Goal: Transaction & Acquisition: Purchase product/service

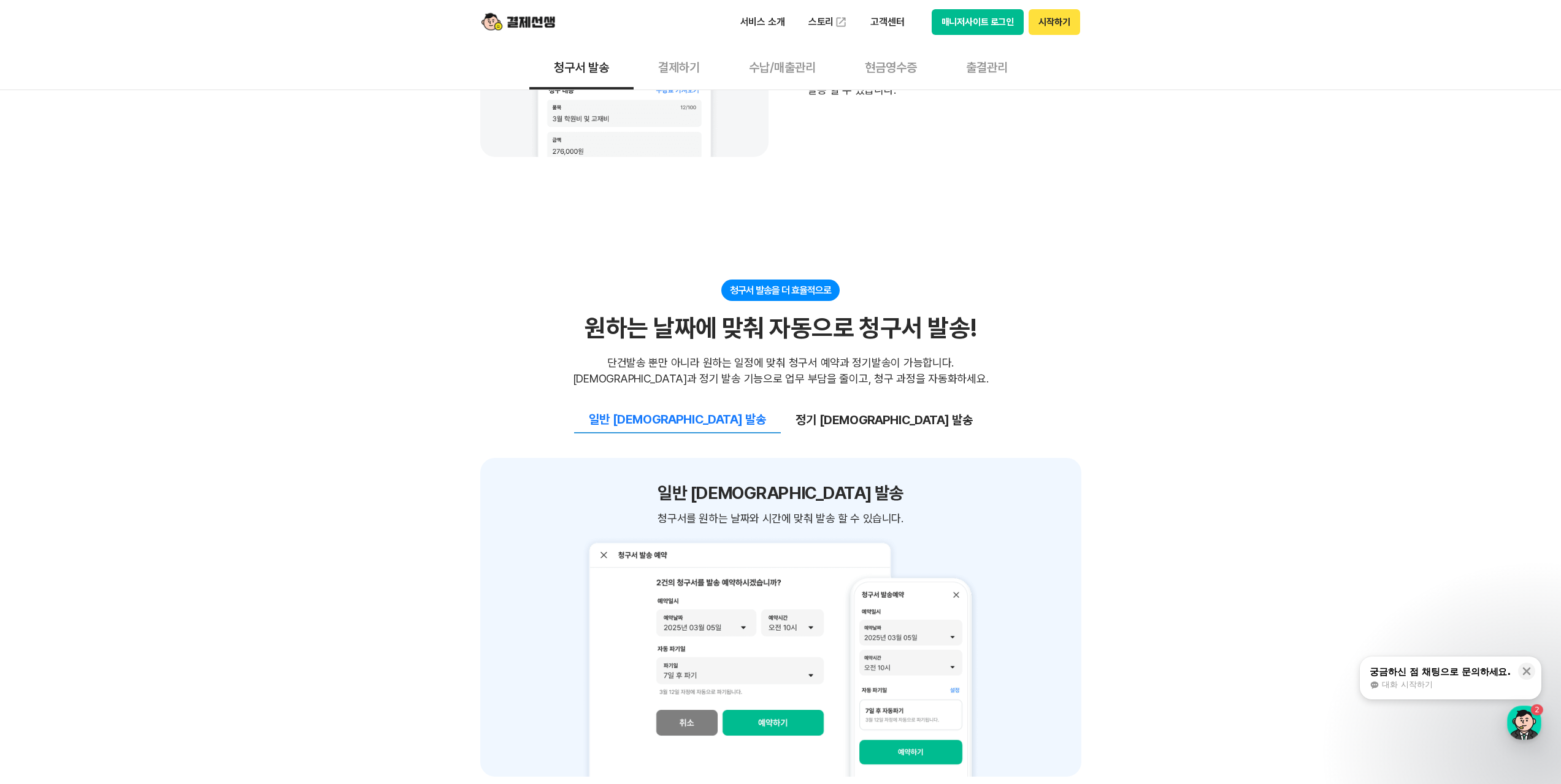
scroll to position [1226, 0]
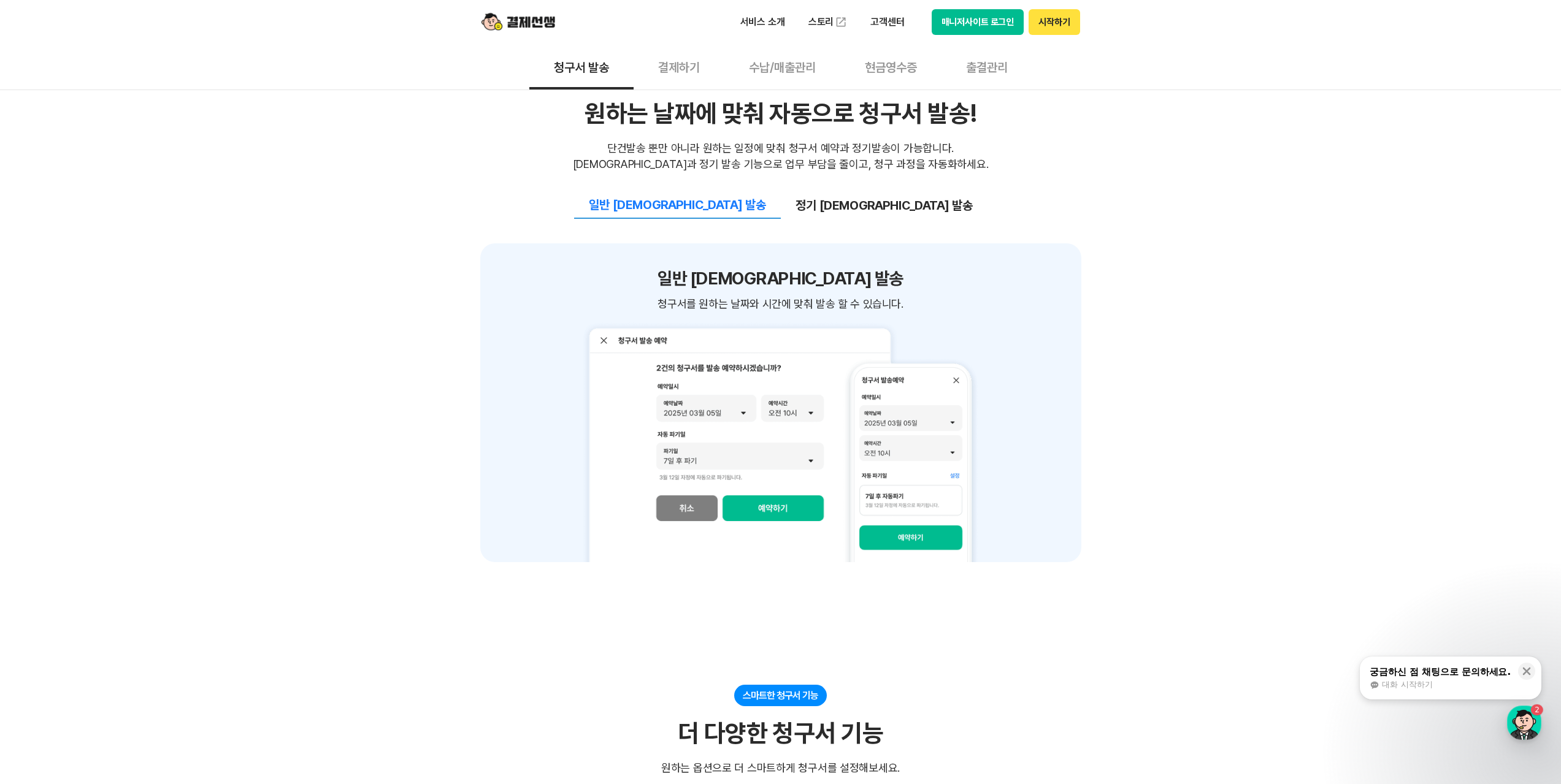
click at [853, 199] on button "정기 [DEMOGRAPHIC_DATA] 발송" at bounding box center [884, 205] width 207 height 26
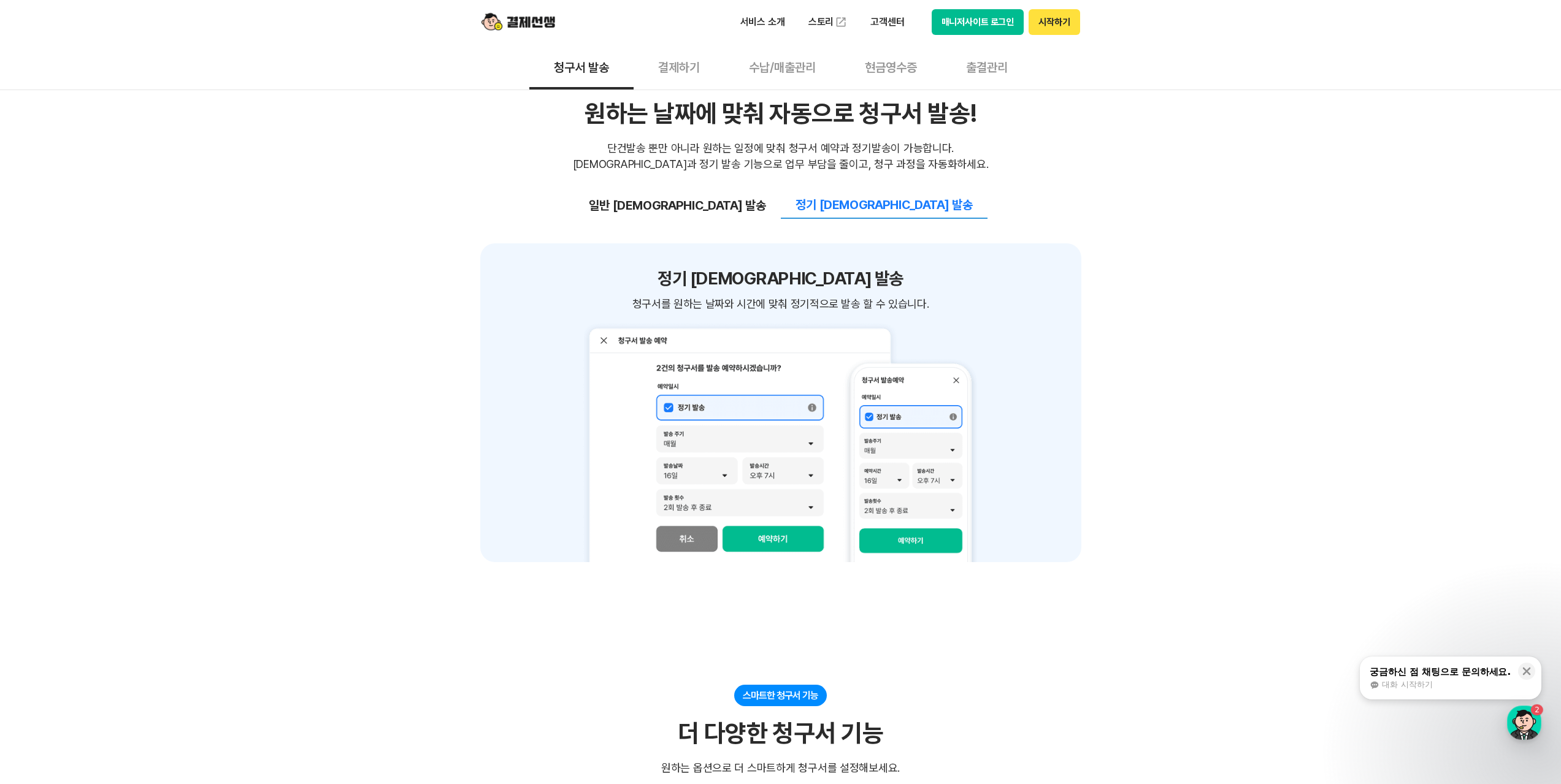
click at [734, 203] on button "일반 [DEMOGRAPHIC_DATA] 발송" at bounding box center [677, 205] width 207 height 26
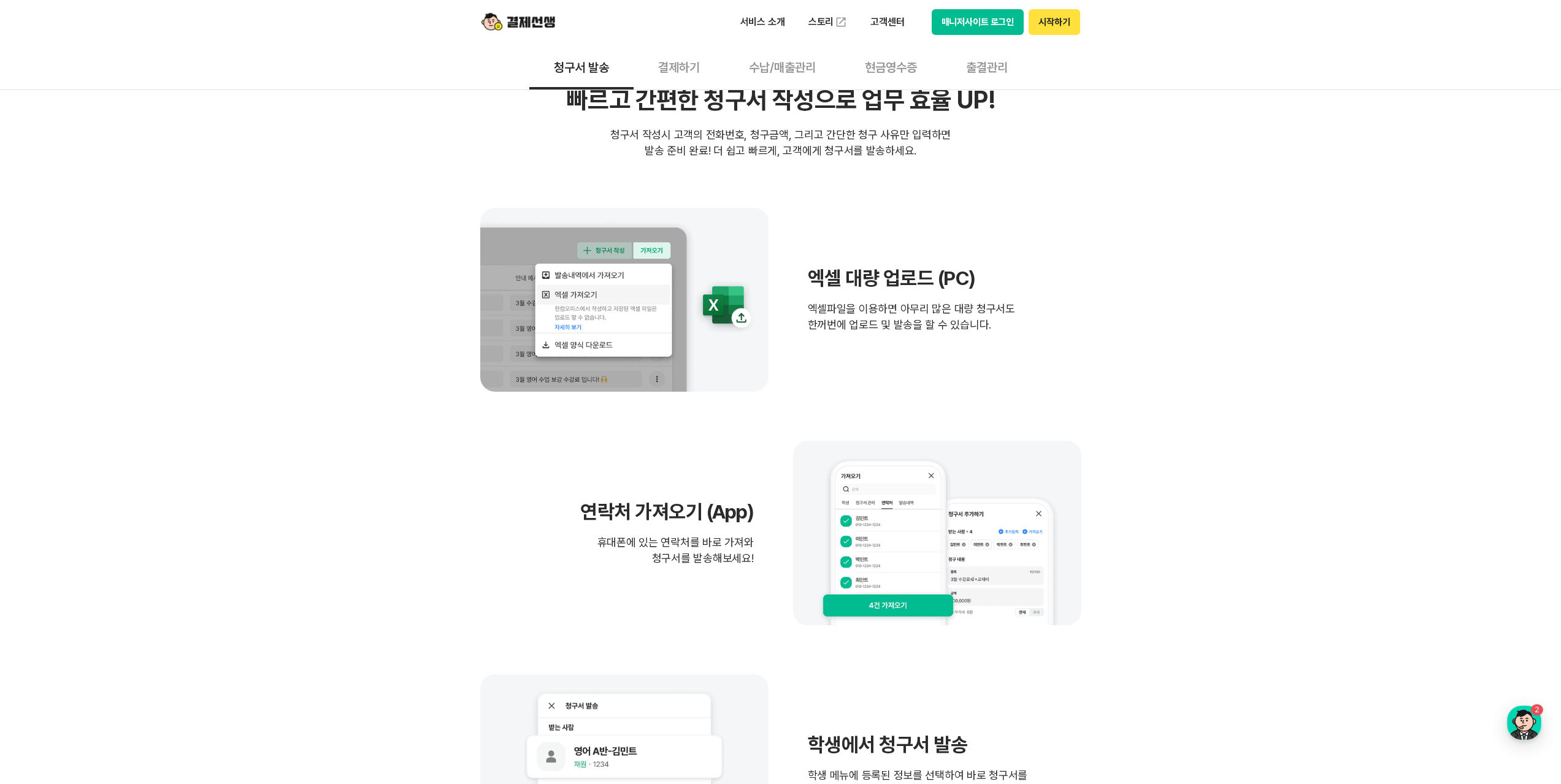
scroll to position [0, 0]
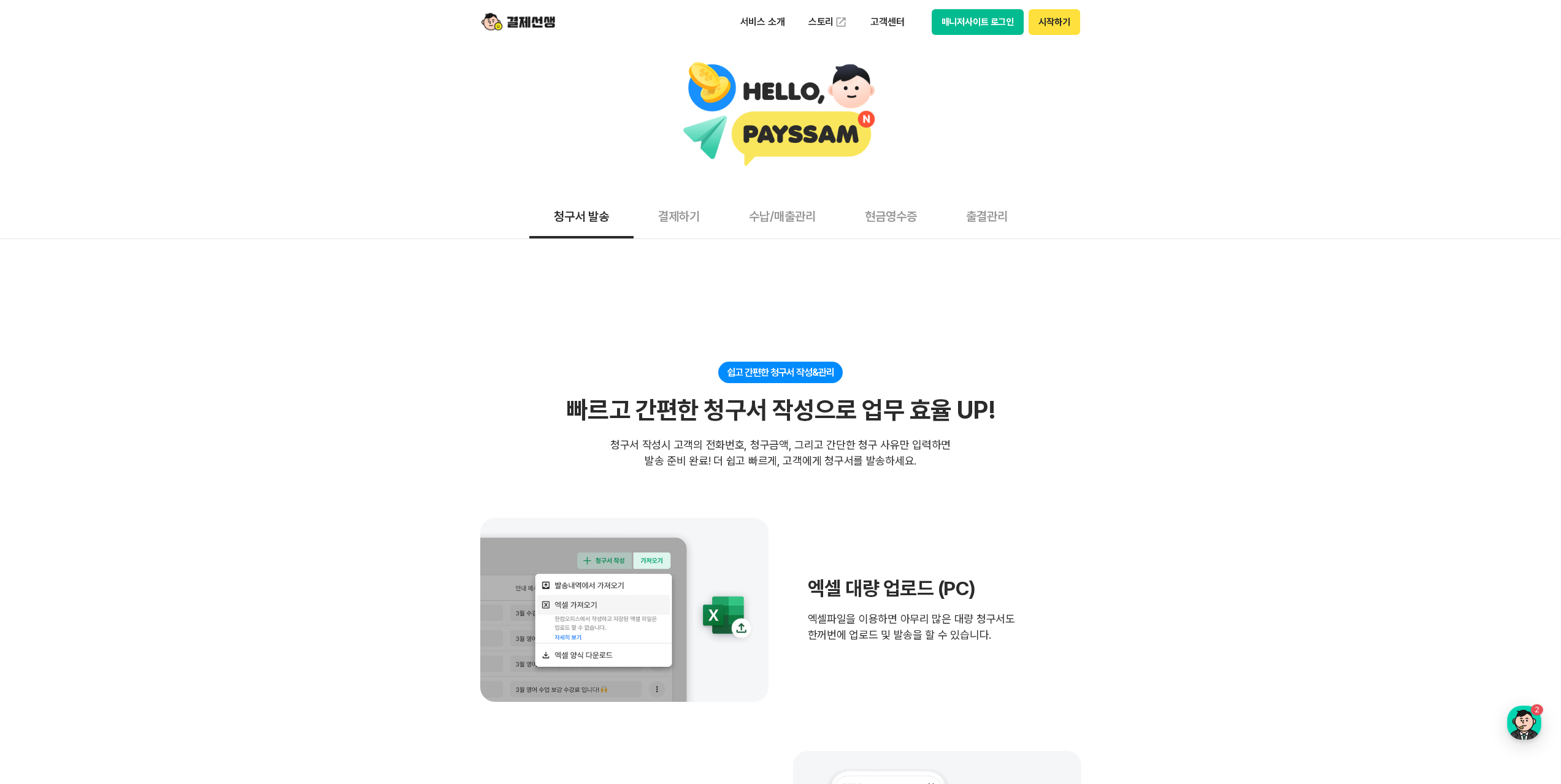
click at [692, 207] on button "결제하기" at bounding box center [679, 216] width 91 height 46
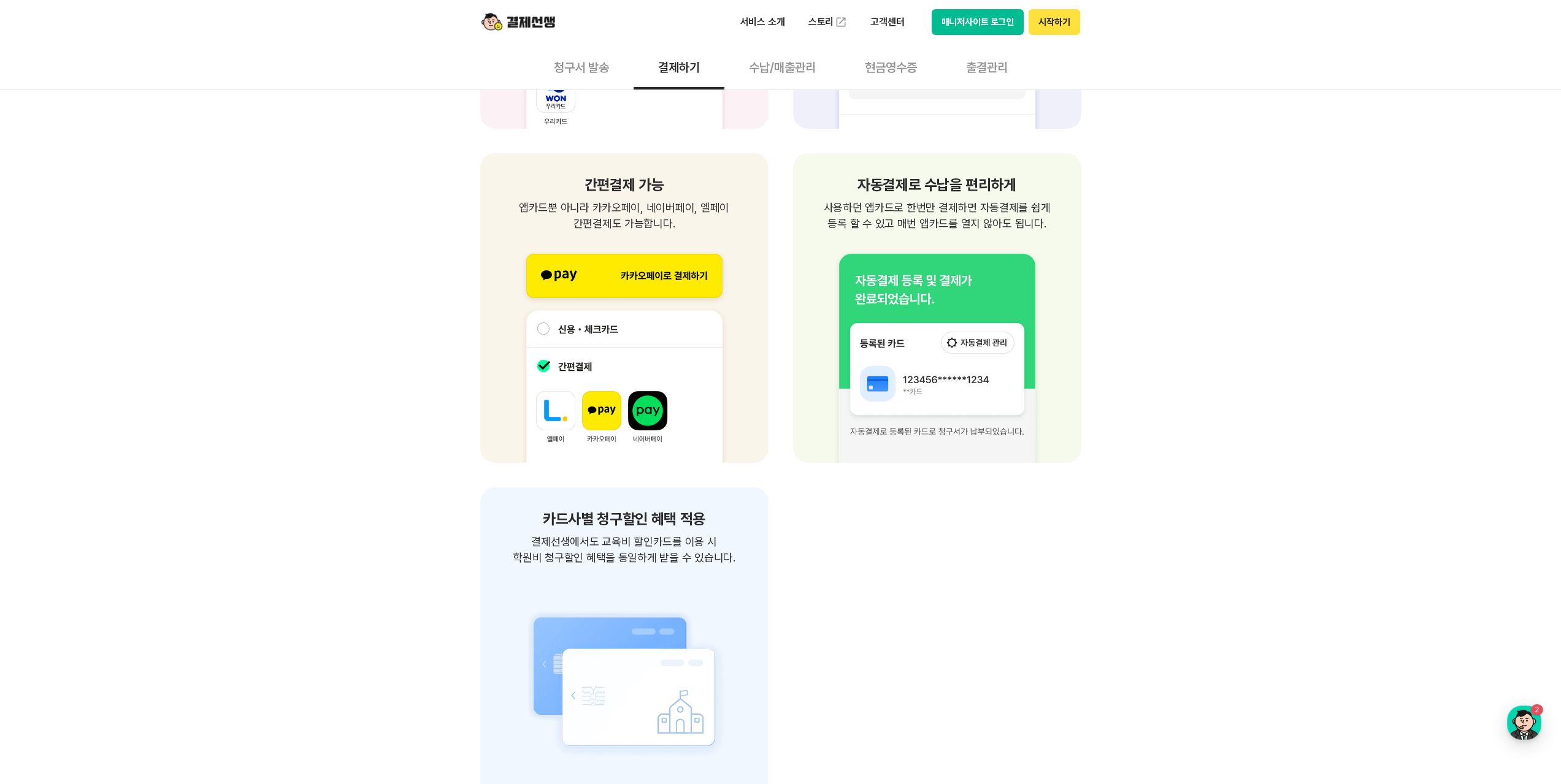
scroll to position [1472, 0]
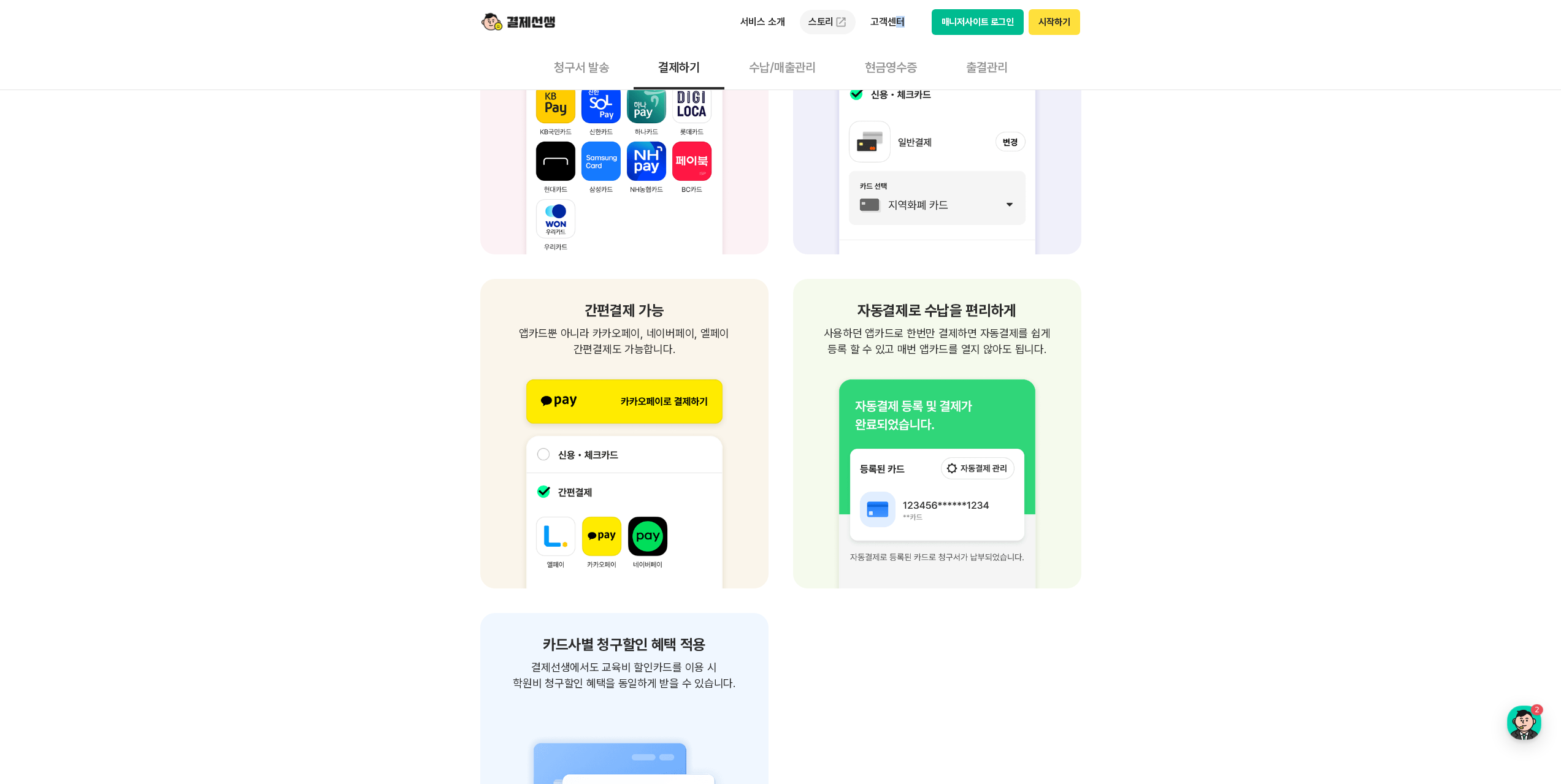
drag, startPoint x: 896, startPoint y: 23, endPoint x: 811, endPoint y: 27, distance: 85.1
click at [888, 37] on div "서비스 소개 스토리 고객센터 매니저사이트 로그인 시작하기" at bounding box center [780, 22] width 628 height 44
click at [783, 20] on p "서비스 소개" at bounding box center [763, 22] width 62 height 22
click at [777, 100] on link "결제하기" at bounding box center [783, 96] width 103 height 24
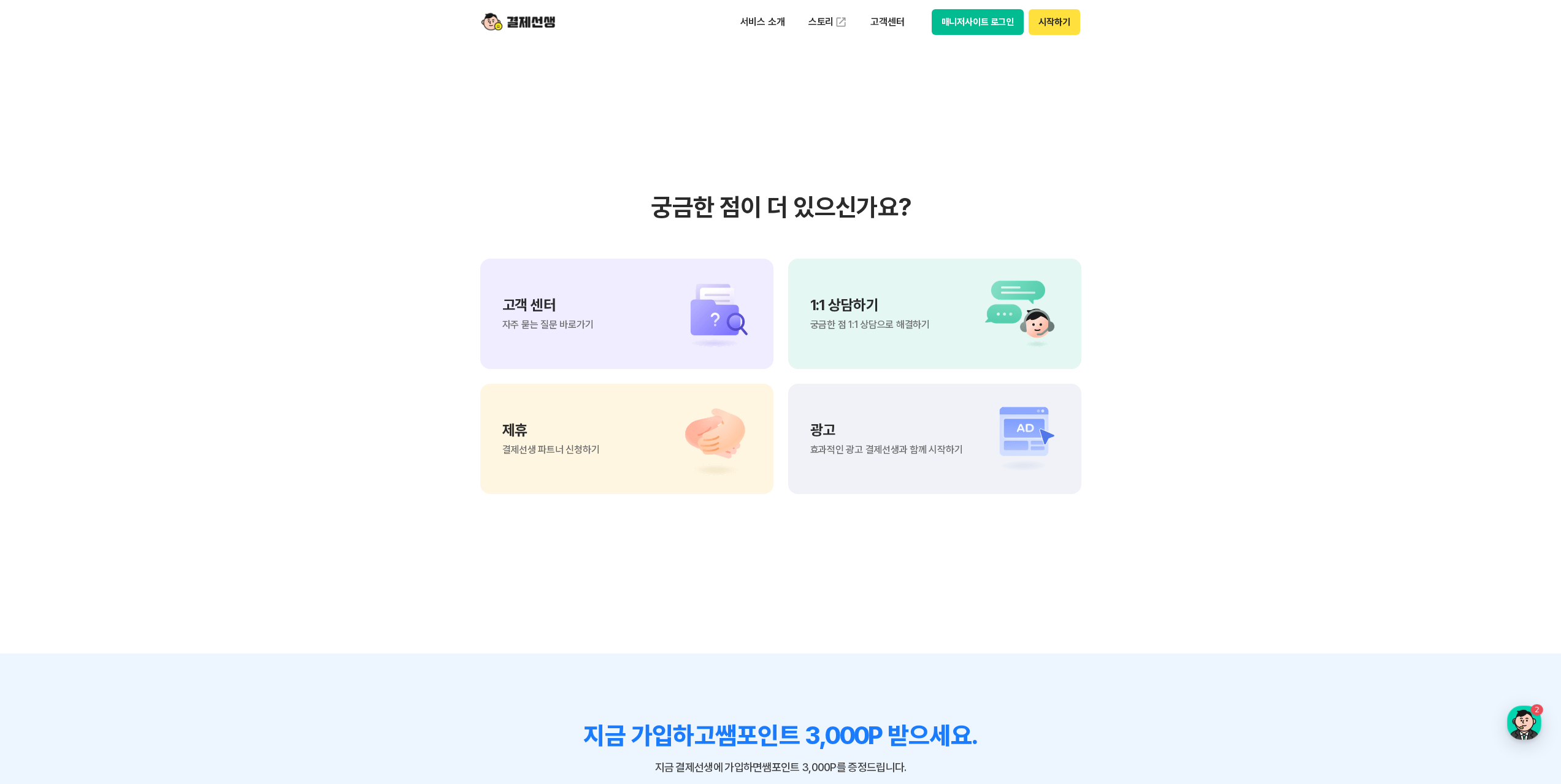
scroll to position [3312, 0]
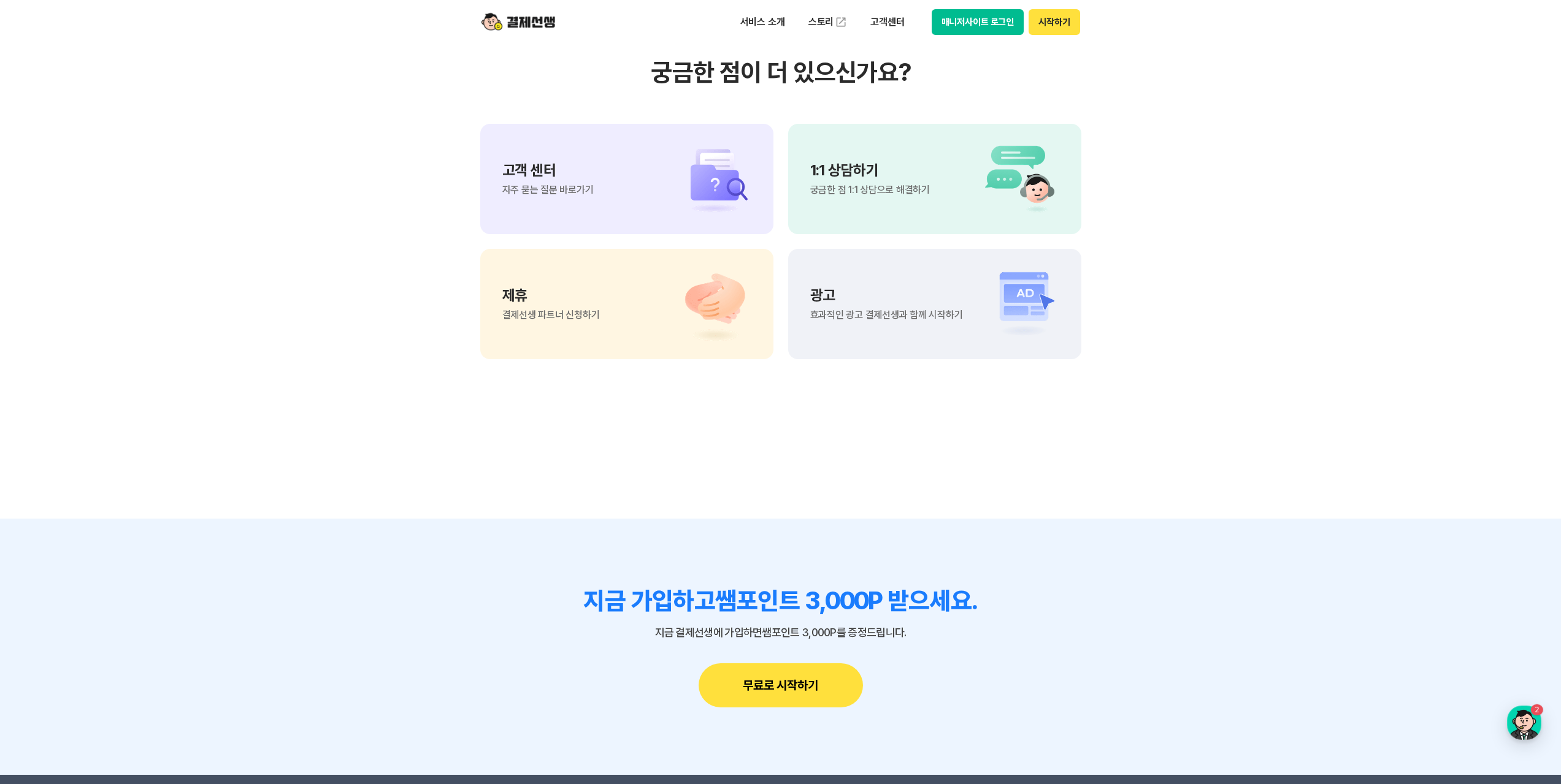
click at [574, 320] on div "제휴 결제선생 파트너 신청하기" at bounding box center [551, 304] width 98 height 32
